Goal: Task Accomplishment & Management: Use online tool/utility

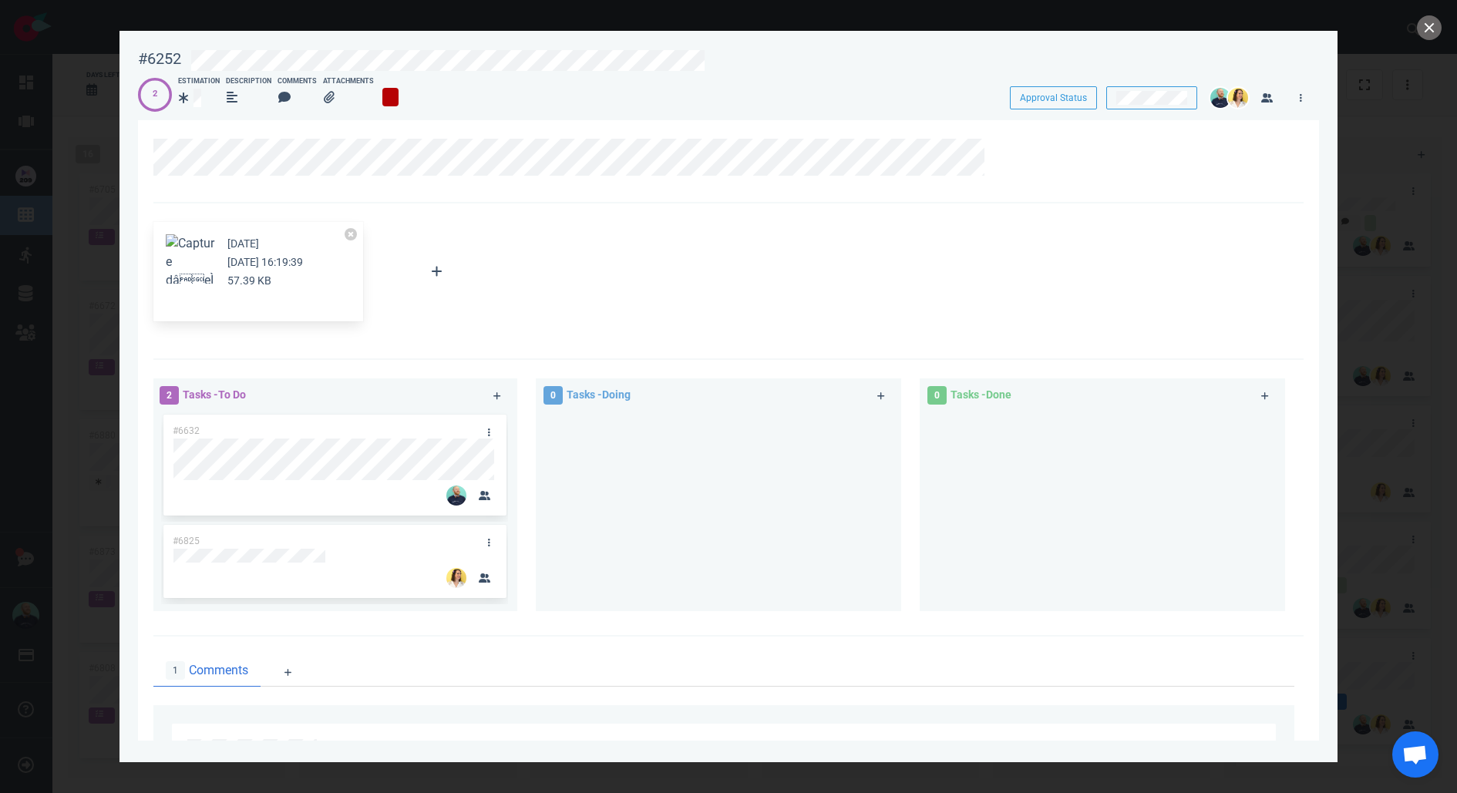
scroll to position [247, 0]
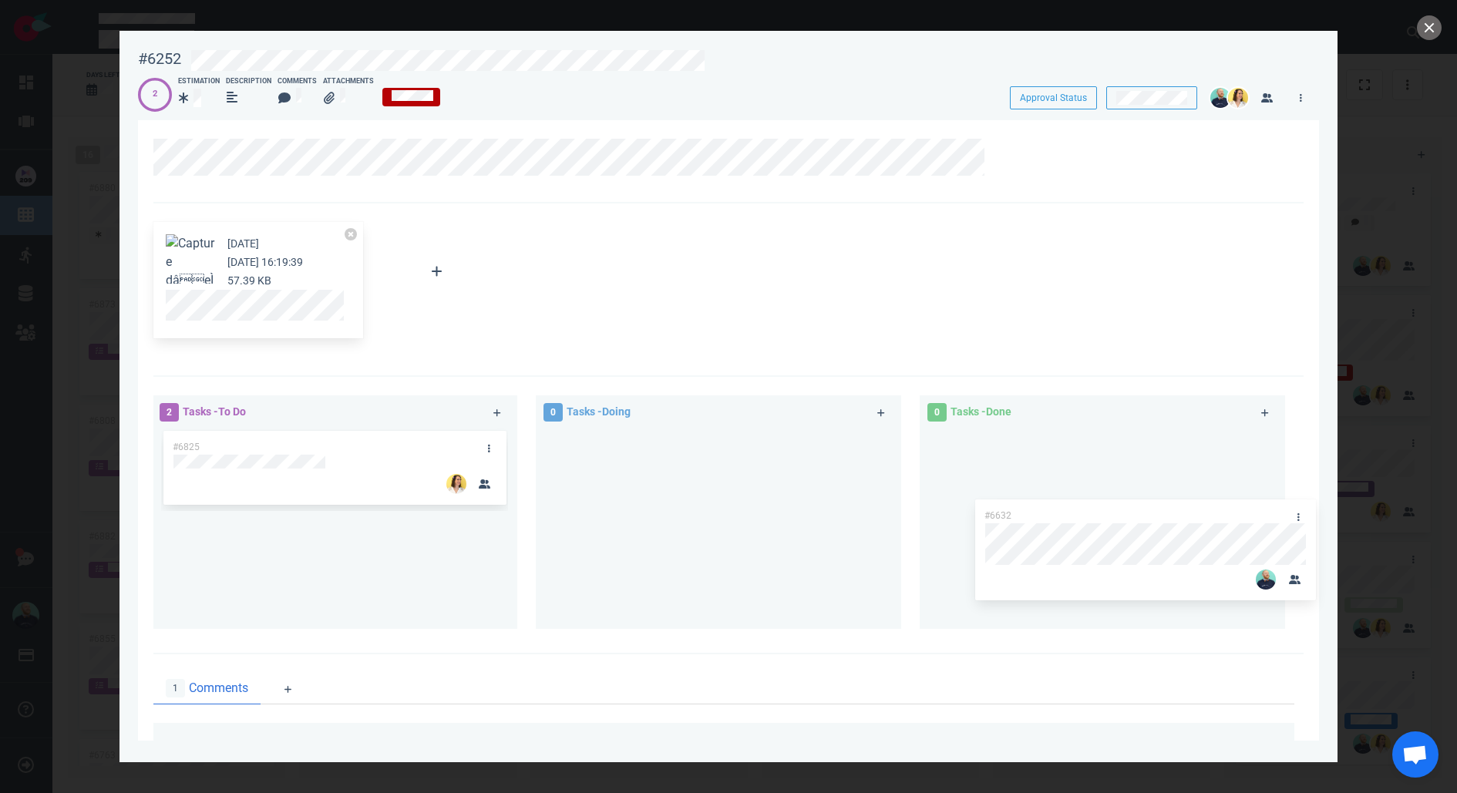
drag, startPoint x: 437, startPoint y: 424, endPoint x: 1063, endPoint y: 462, distance: 627.7
click at [1063, 462] on div "2 Tasks - To Do #6632 #6825 #6632 0 Tasks - Doing 0 Tasks - Done" at bounding box center [723, 514] width 1159 height 257
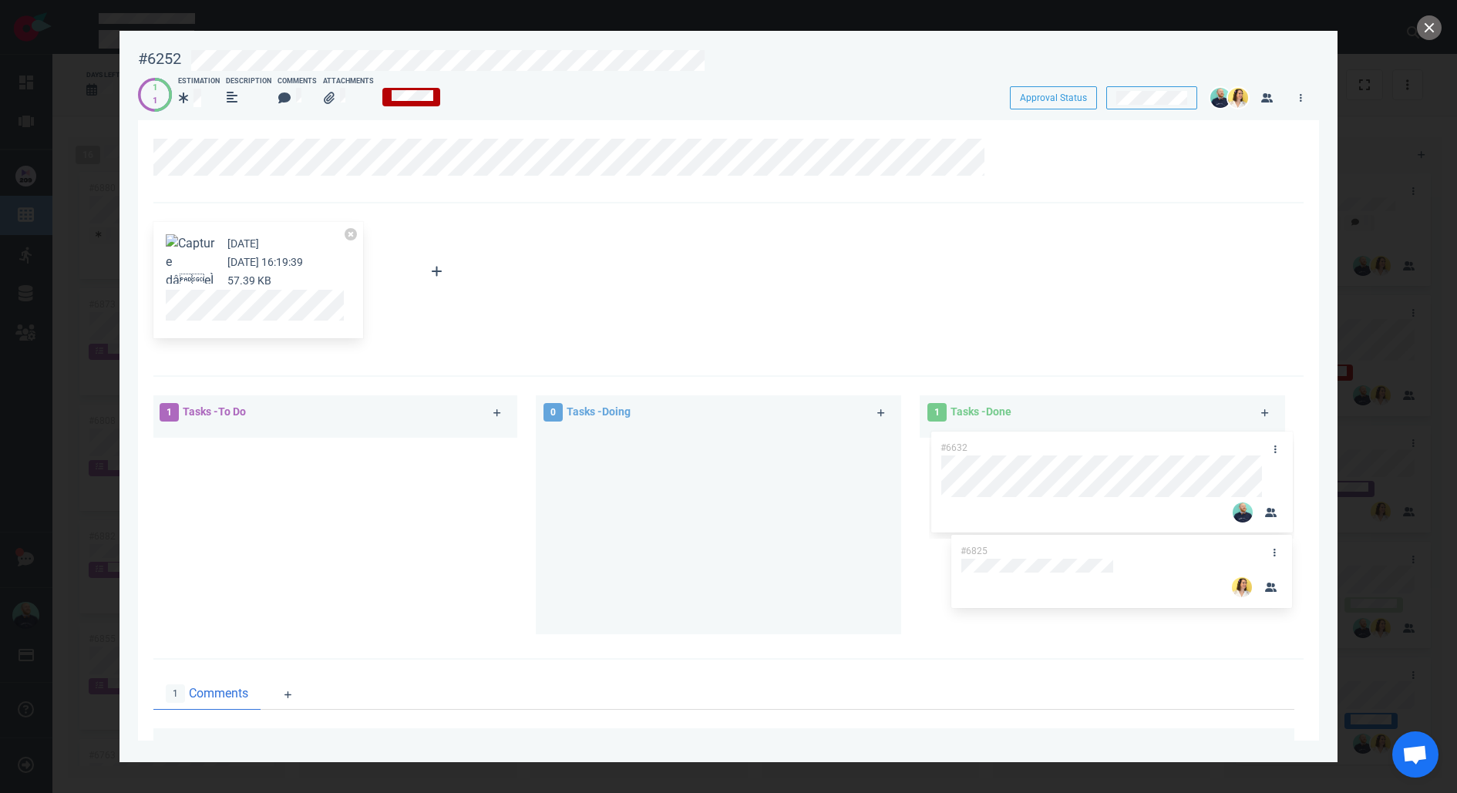
drag, startPoint x: 482, startPoint y: 428, endPoint x: 1125, endPoint y: 549, distance: 654.0
click at [1125, 549] on div "1 Tasks - To Do #6825 #6825 0 Tasks - Doing 1 Tasks - Done #6632" at bounding box center [723, 517] width 1159 height 262
click at [1262, 558] on link at bounding box center [1274, 559] width 25 height 19
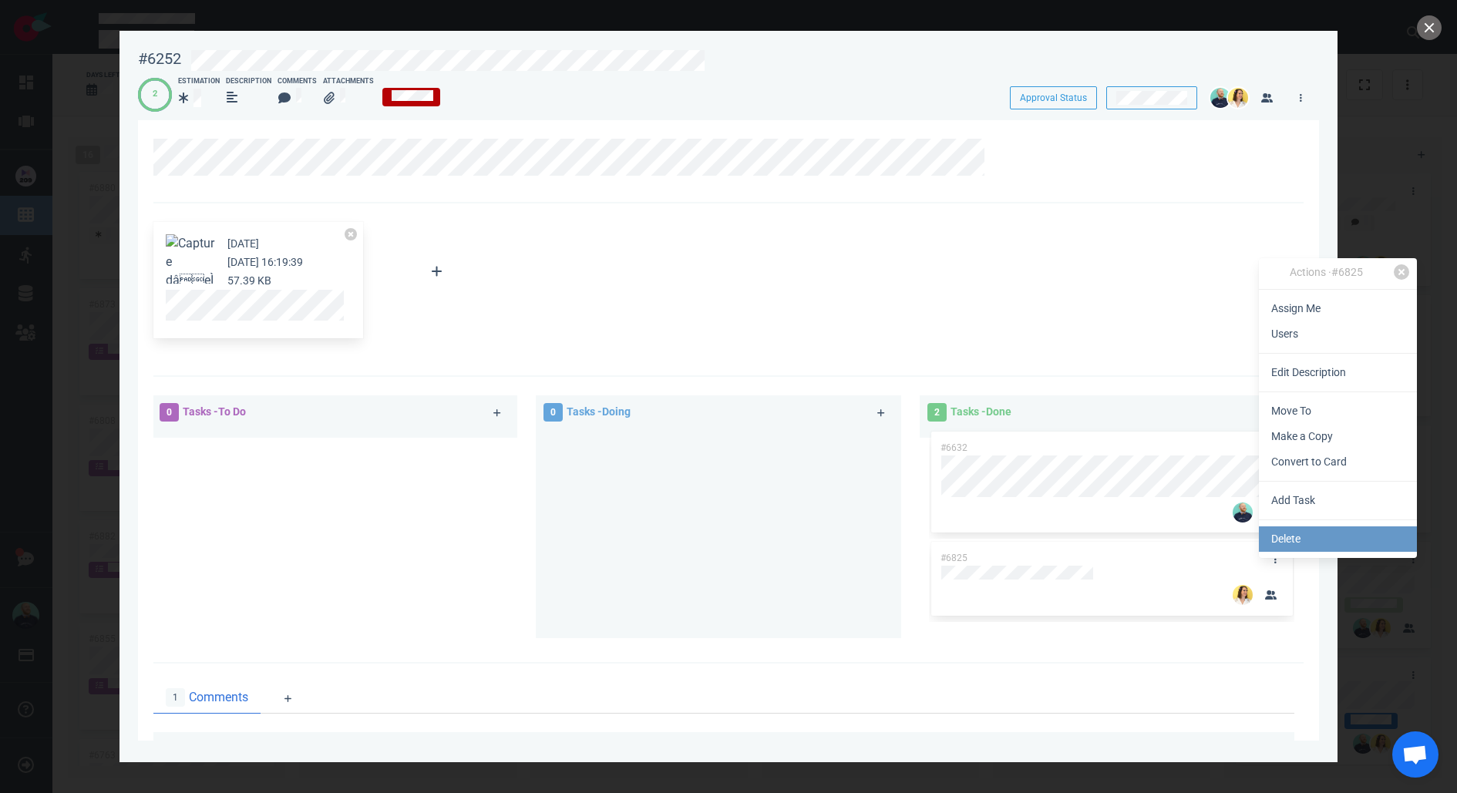
click at [1281, 535] on link "Delete" at bounding box center [1337, 538] width 158 height 25
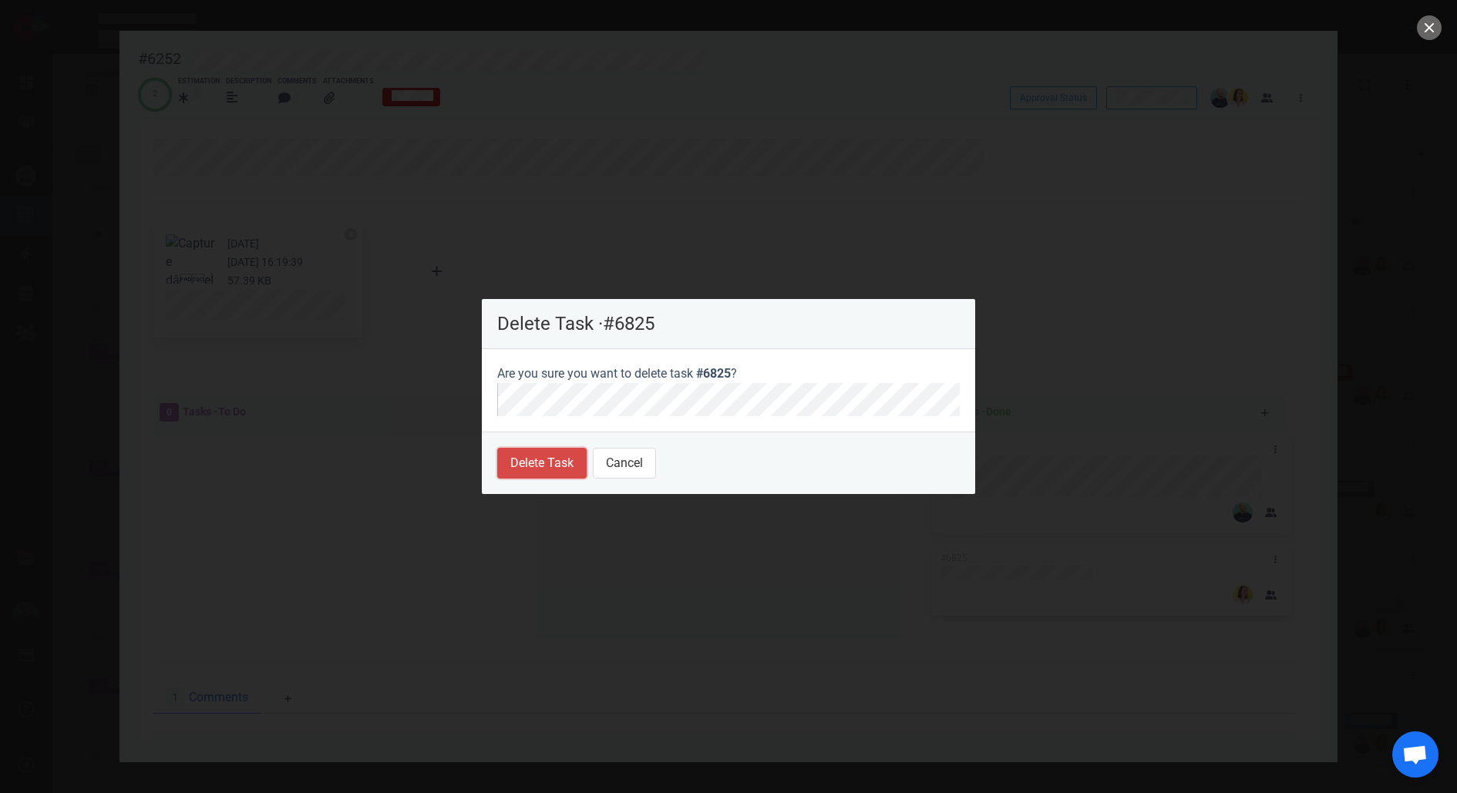
click at [504, 469] on button "Delete Task" at bounding box center [541, 463] width 89 height 31
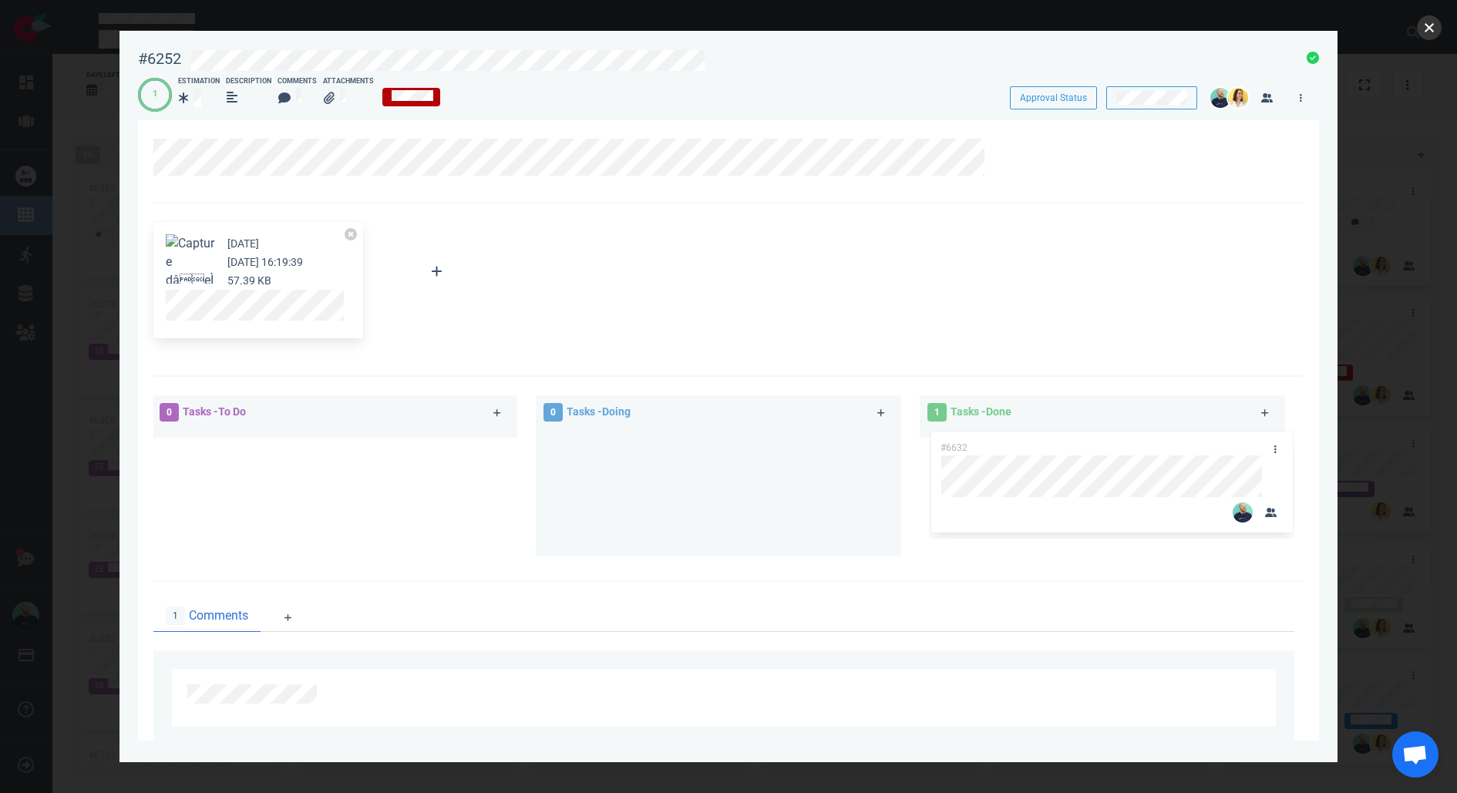
click at [1426, 26] on button "close" at bounding box center [1428, 27] width 25 height 25
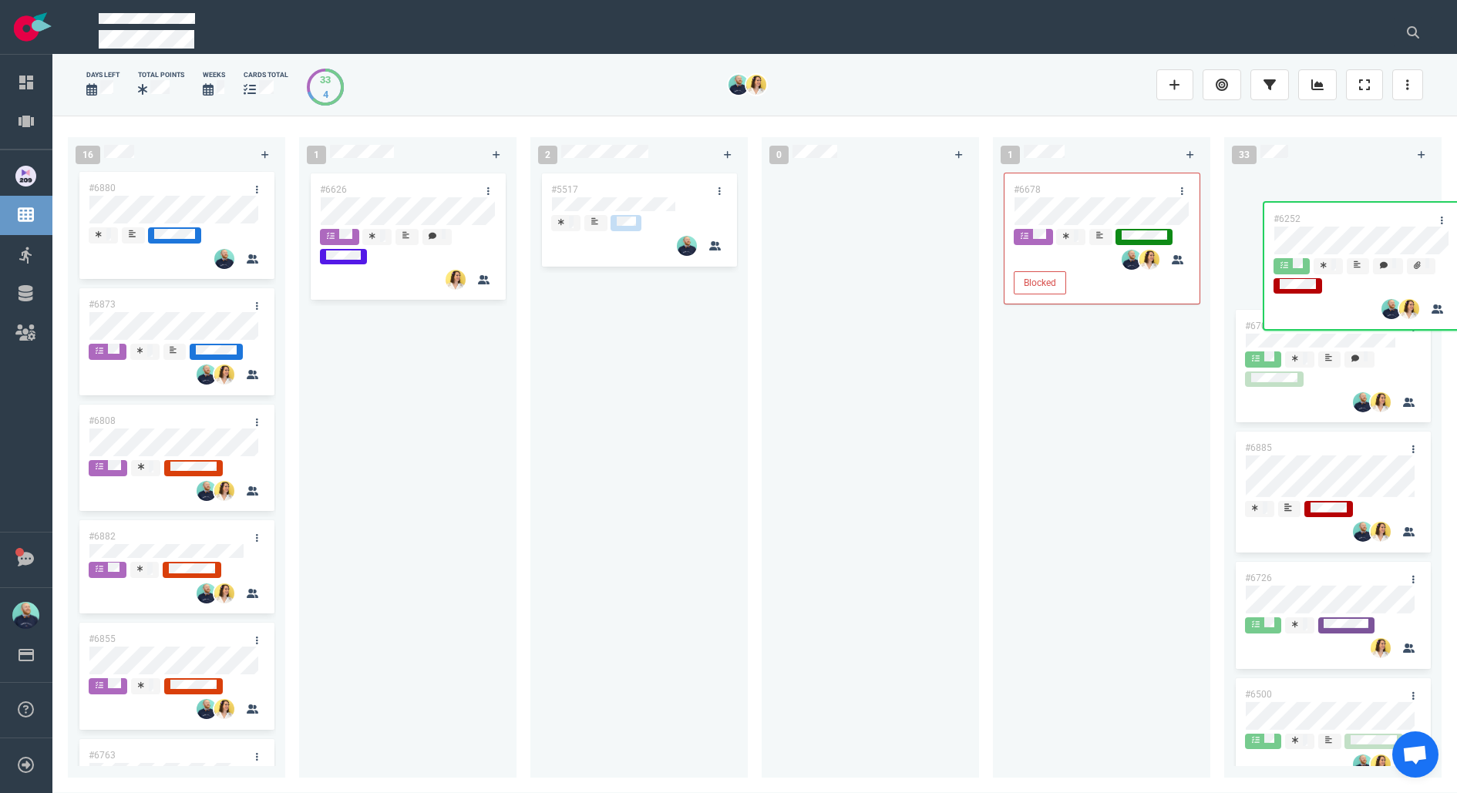
drag, startPoint x: 588, startPoint y: 293, endPoint x: 1305, endPoint y: 206, distance: 722.0
click at [1305, 206] on div "16 #6705 #6672 #6880 #6873 #6808 #6882 #6855 #6763 #6865 #6694 #6658 #6634 #671…" at bounding box center [754, 454] width 1404 height 677
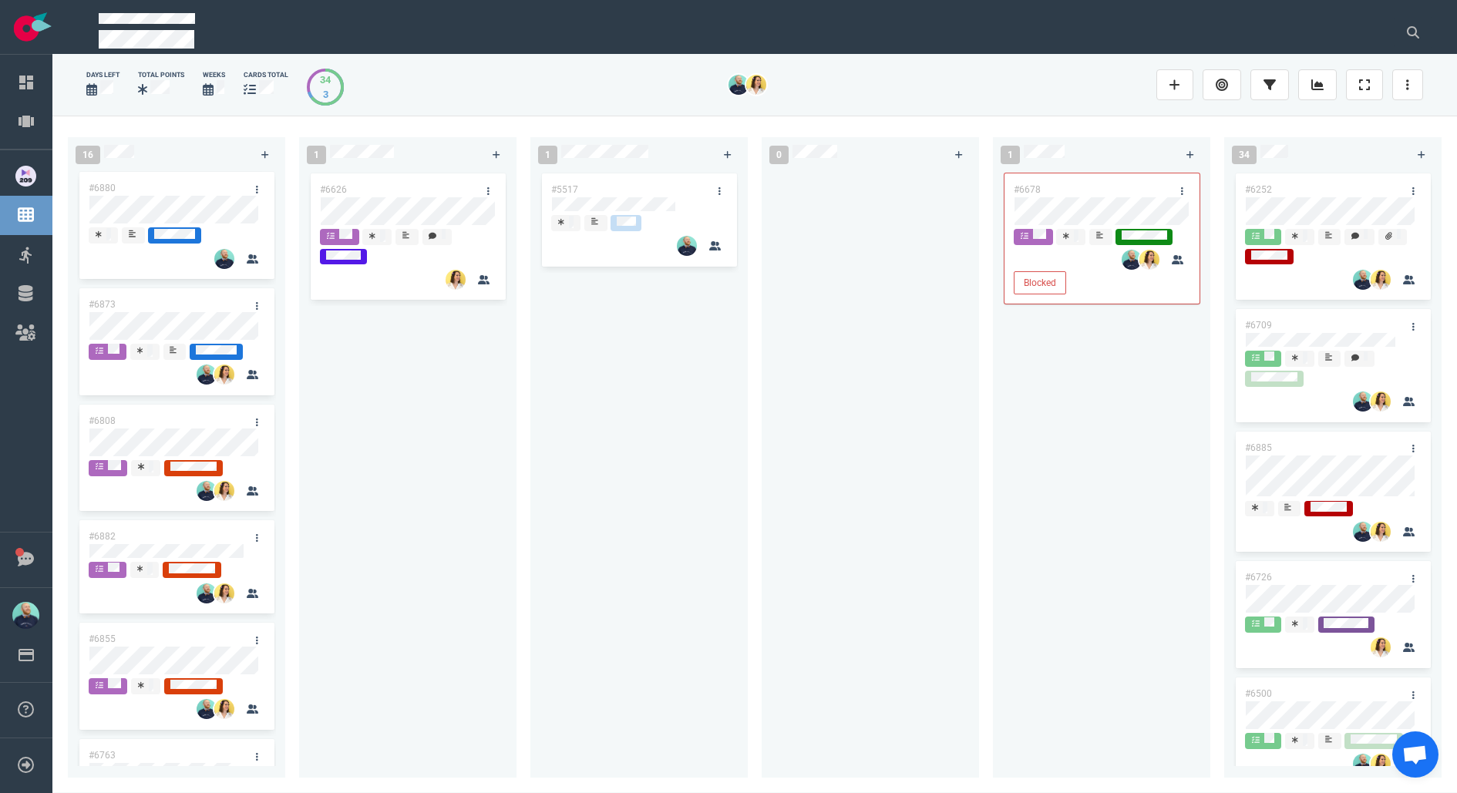
click at [670, 449] on div "#5517" at bounding box center [638, 465] width 199 height 590
click at [1315, 79] on icon at bounding box center [1317, 85] width 12 height 12
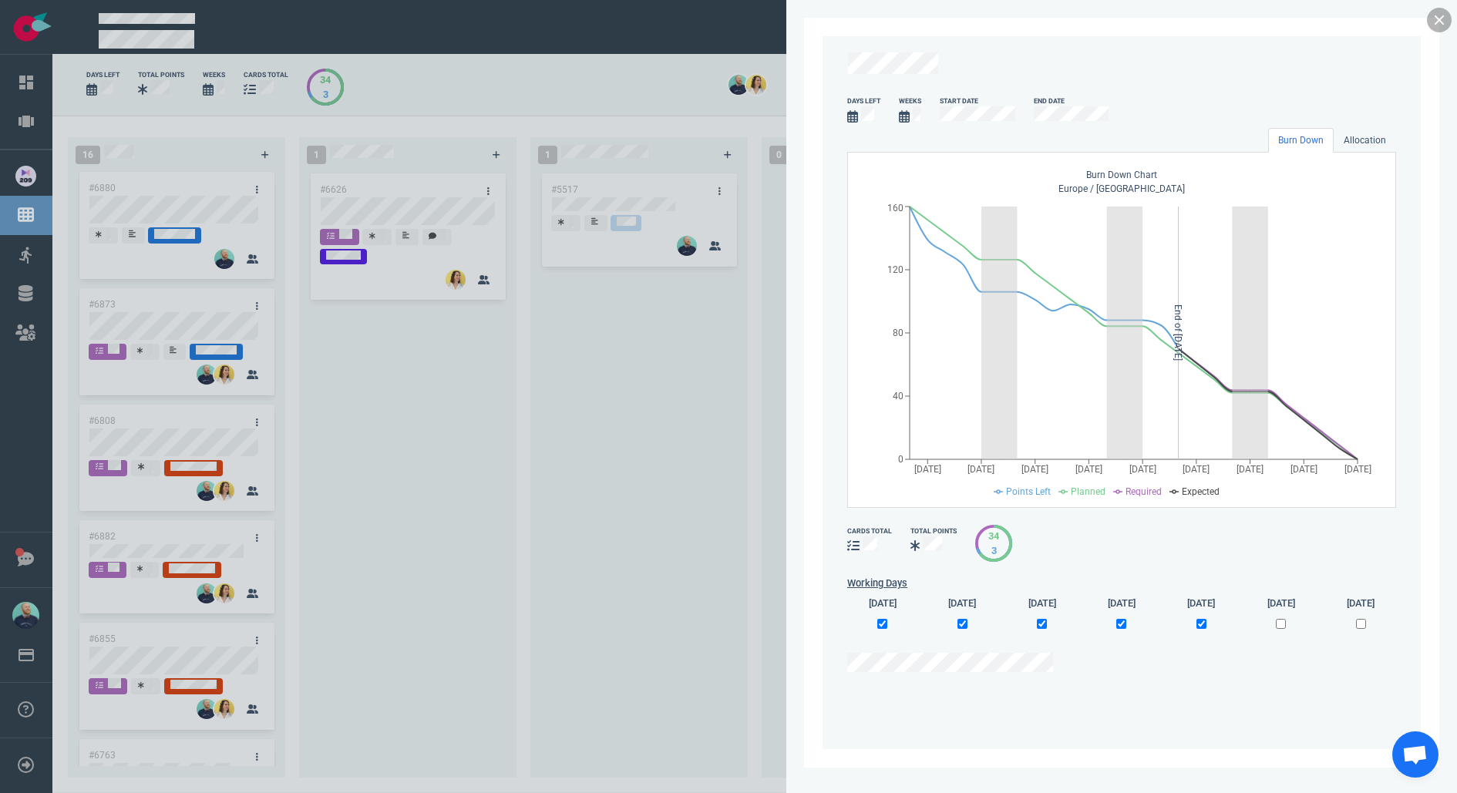
click at [1440, 22] on link at bounding box center [1438, 20] width 25 height 25
